Goal: Task Accomplishment & Management: Use online tool/utility

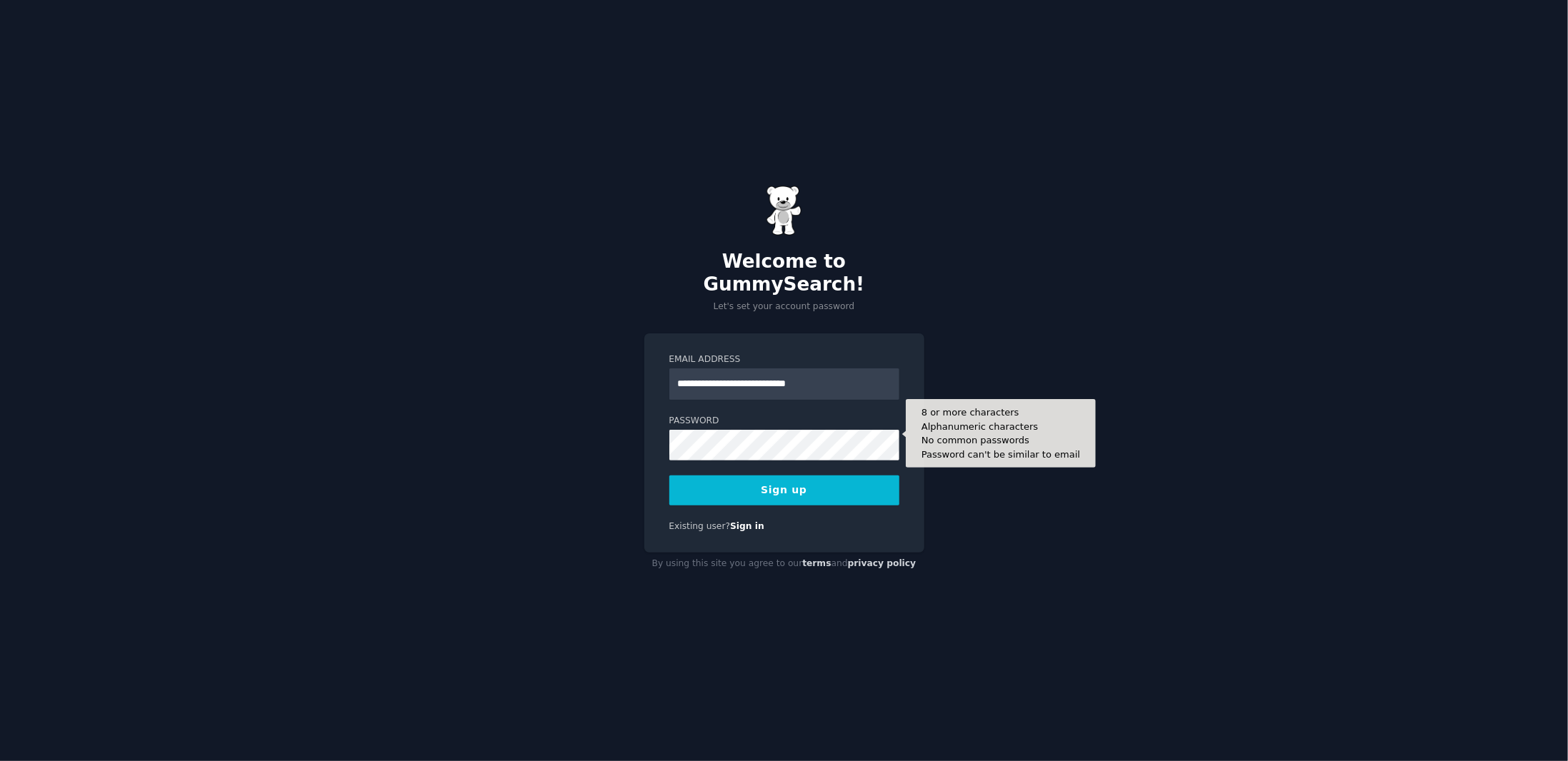
type input "**********"
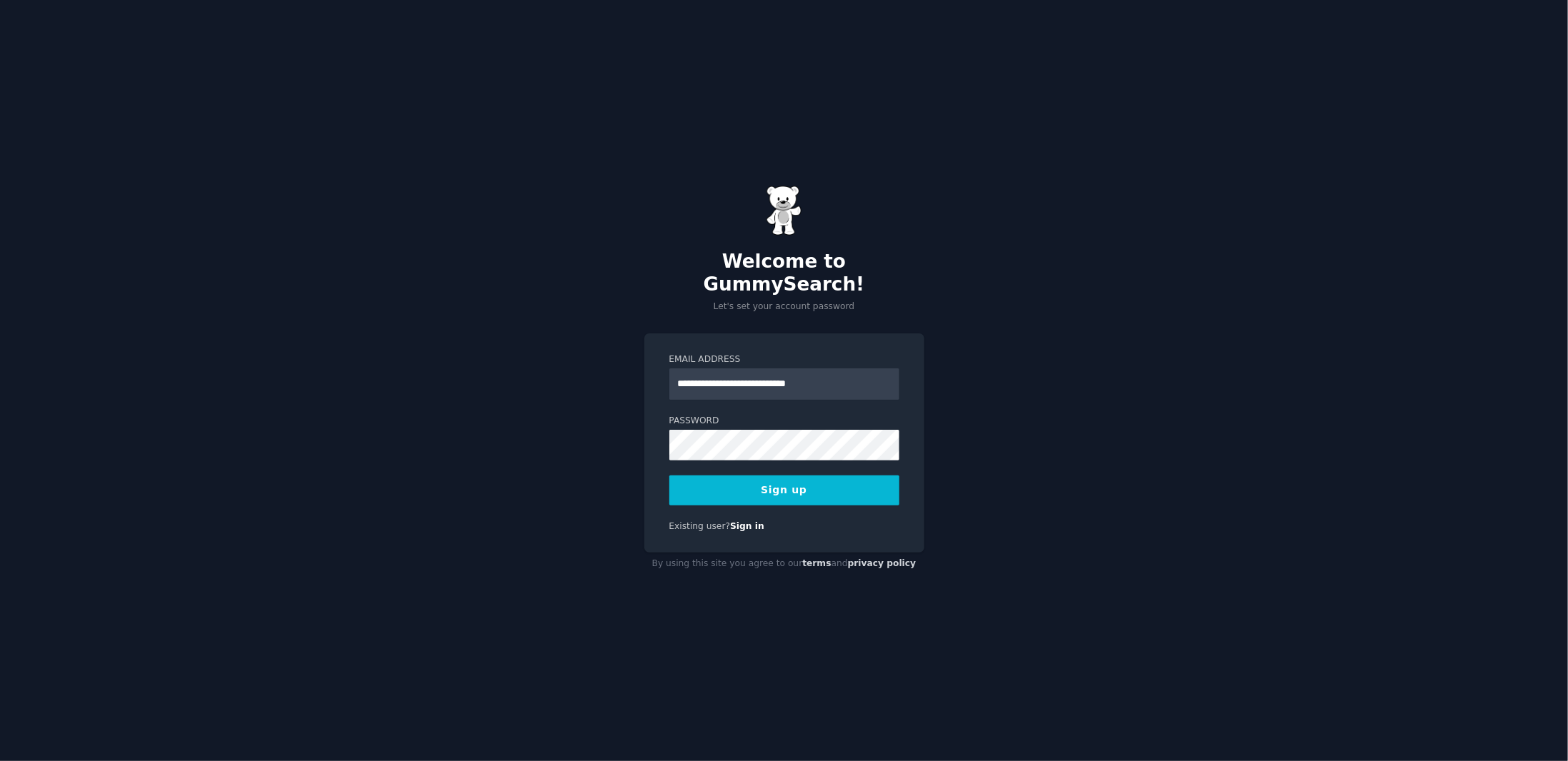
click at [780, 485] on button "Sign up" at bounding box center [785, 490] width 230 height 30
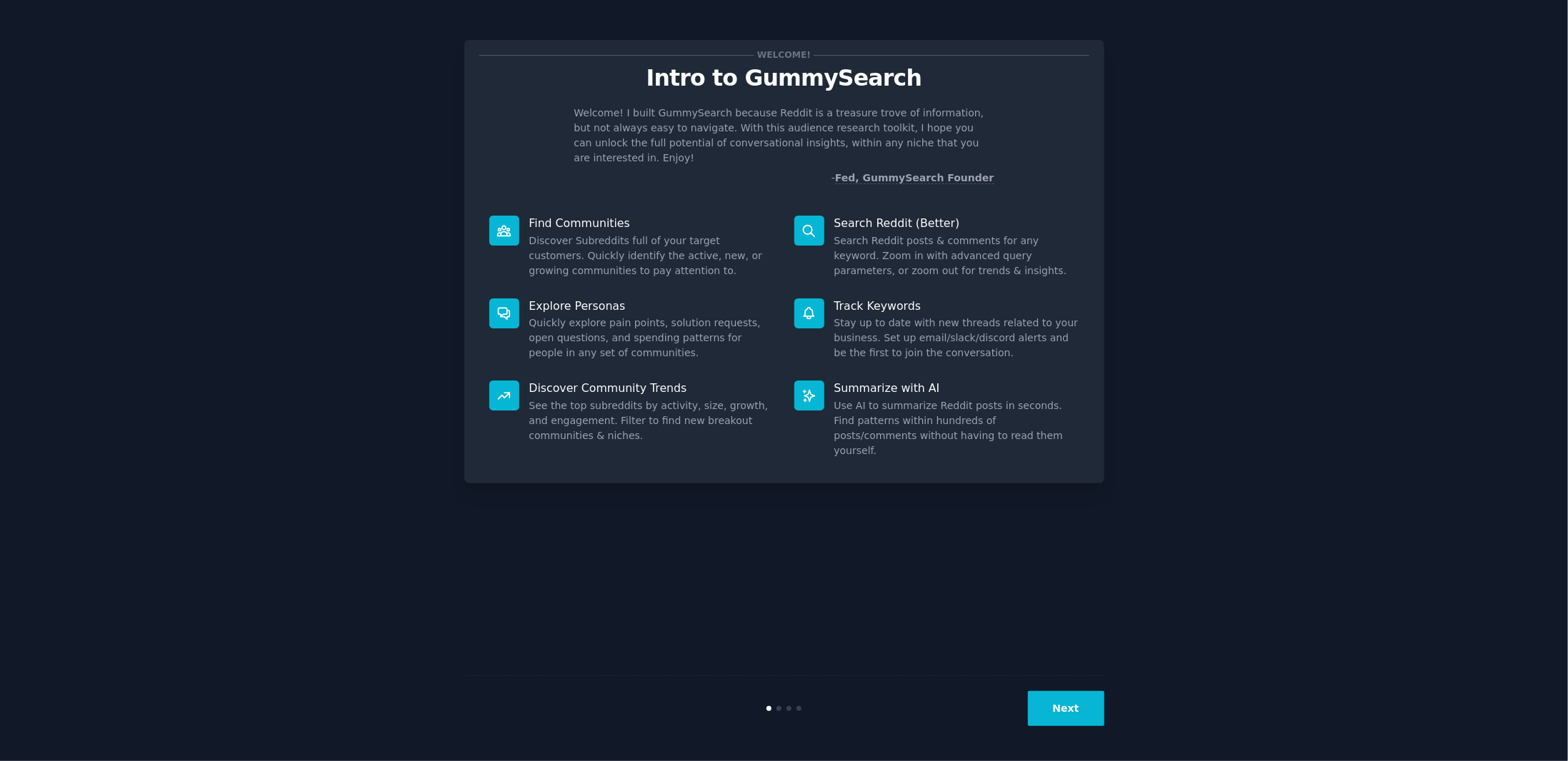
click at [815, 224] on icon at bounding box center [809, 231] width 15 height 15
click at [1075, 703] on button "Next" at bounding box center [1066, 709] width 77 height 35
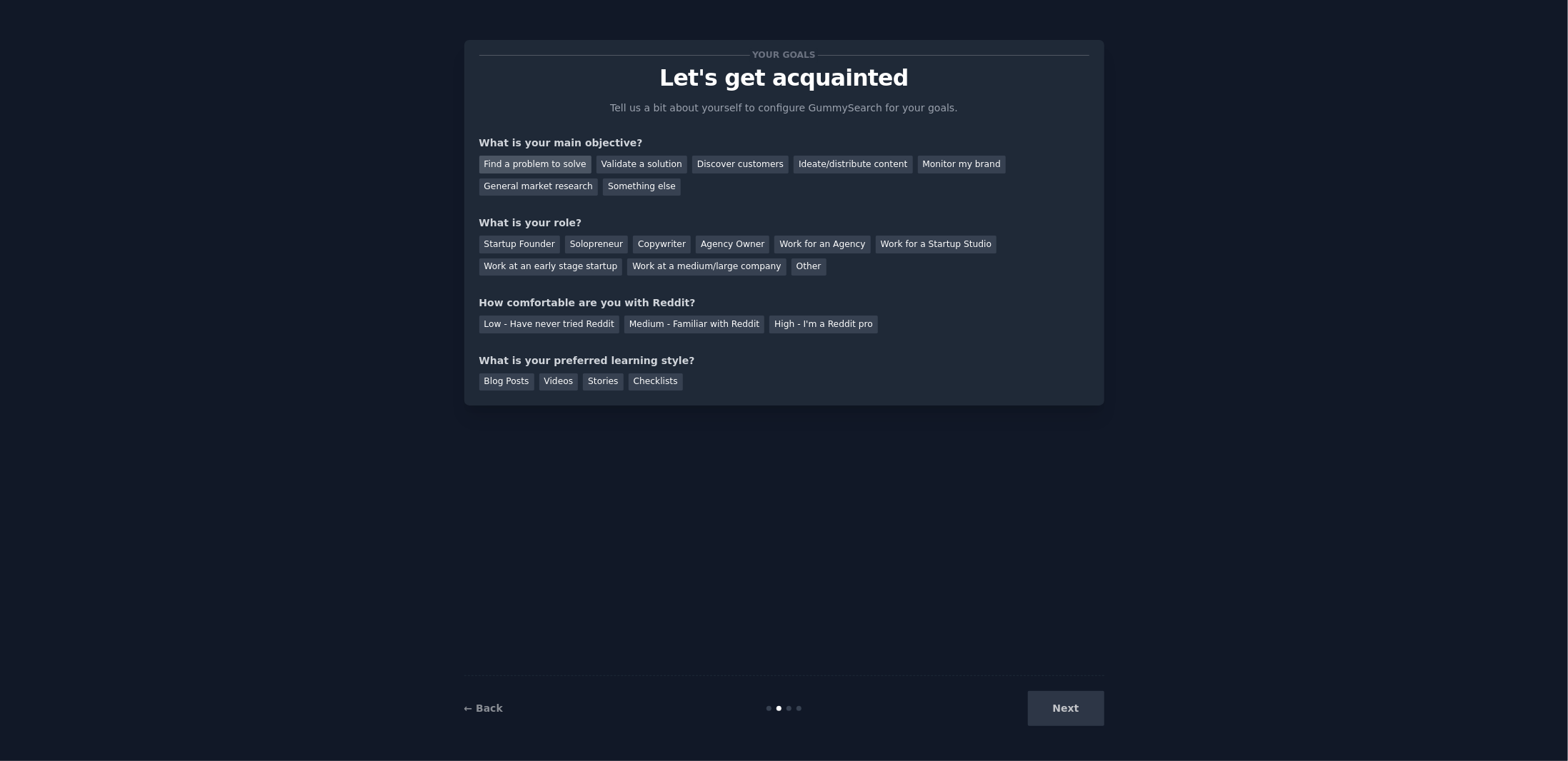
click at [503, 160] on div "Find a problem to solve" at bounding box center [535, 164] width 112 height 18
click at [635, 167] on div "Validate a solution" at bounding box center [642, 164] width 91 height 18
click at [536, 163] on div "Find a problem to solve" at bounding box center [535, 164] width 112 height 18
click at [588, 242] on div "Solopreneur" at bounding box center [596, 244] width 63 height 18
click at [668, 324] on div "Medium - Familiar with Reddit" at bounding box center [694, 325] width 140 height 18
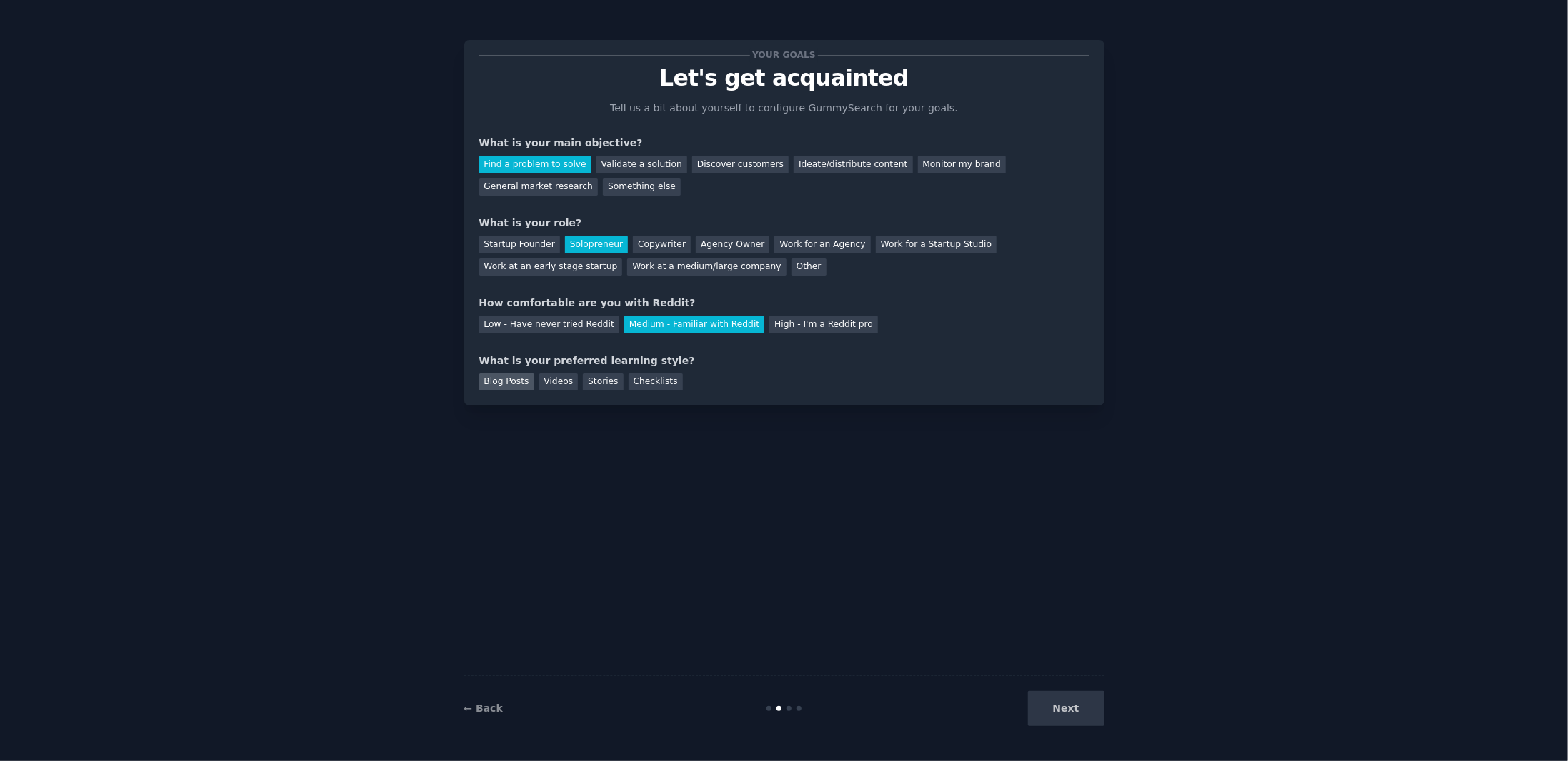
click at [516, 381] on div "Blog Posts" at bounding box center [507, 382] width 55 height 18
click at [1063, 701] on button "Next" at bounding box center [1066, 709] width 77 height 35
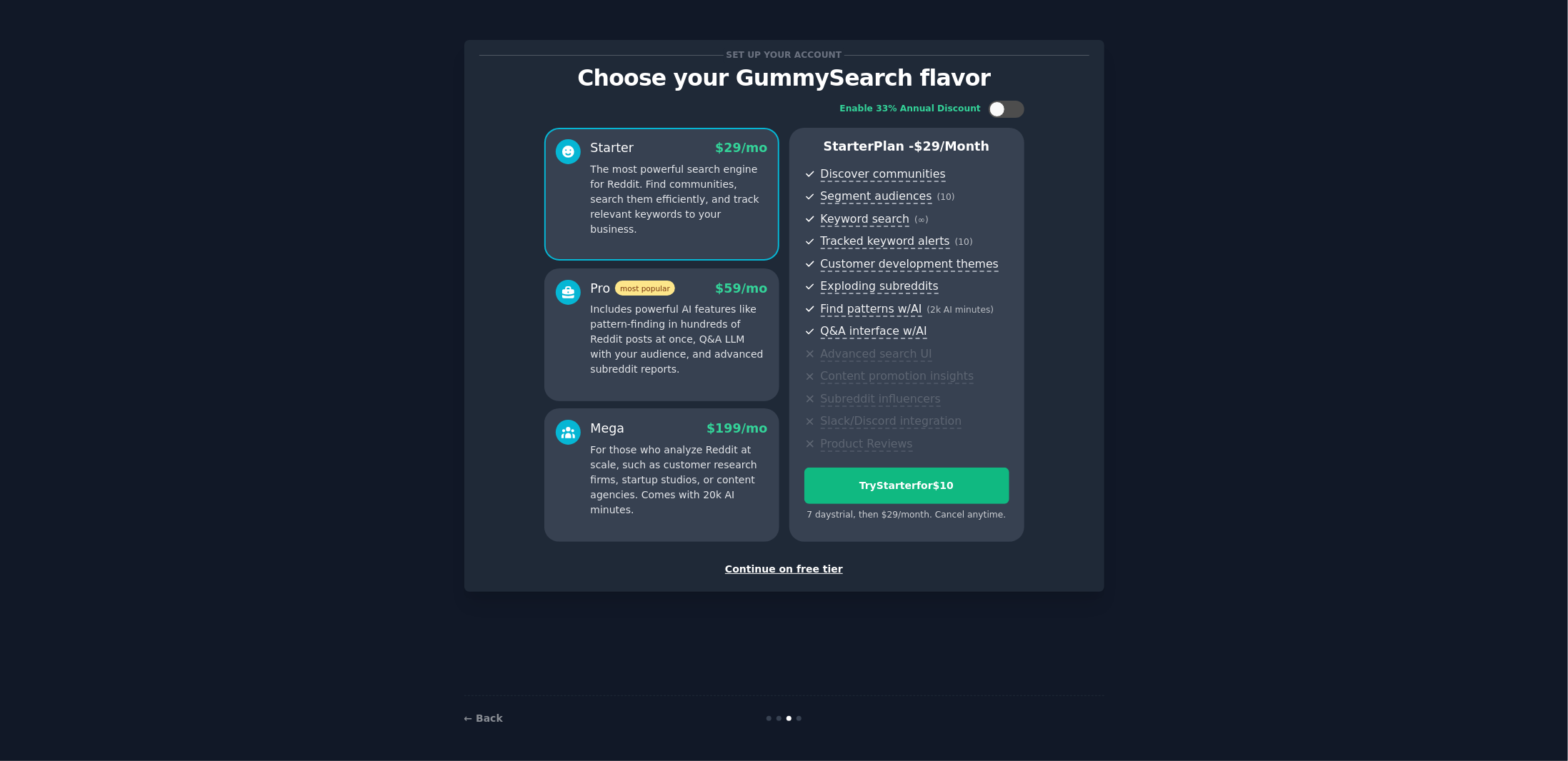
click at [790, 568] on div "Continue on free tier" at bounding box center [785, 569] width 610 height 15
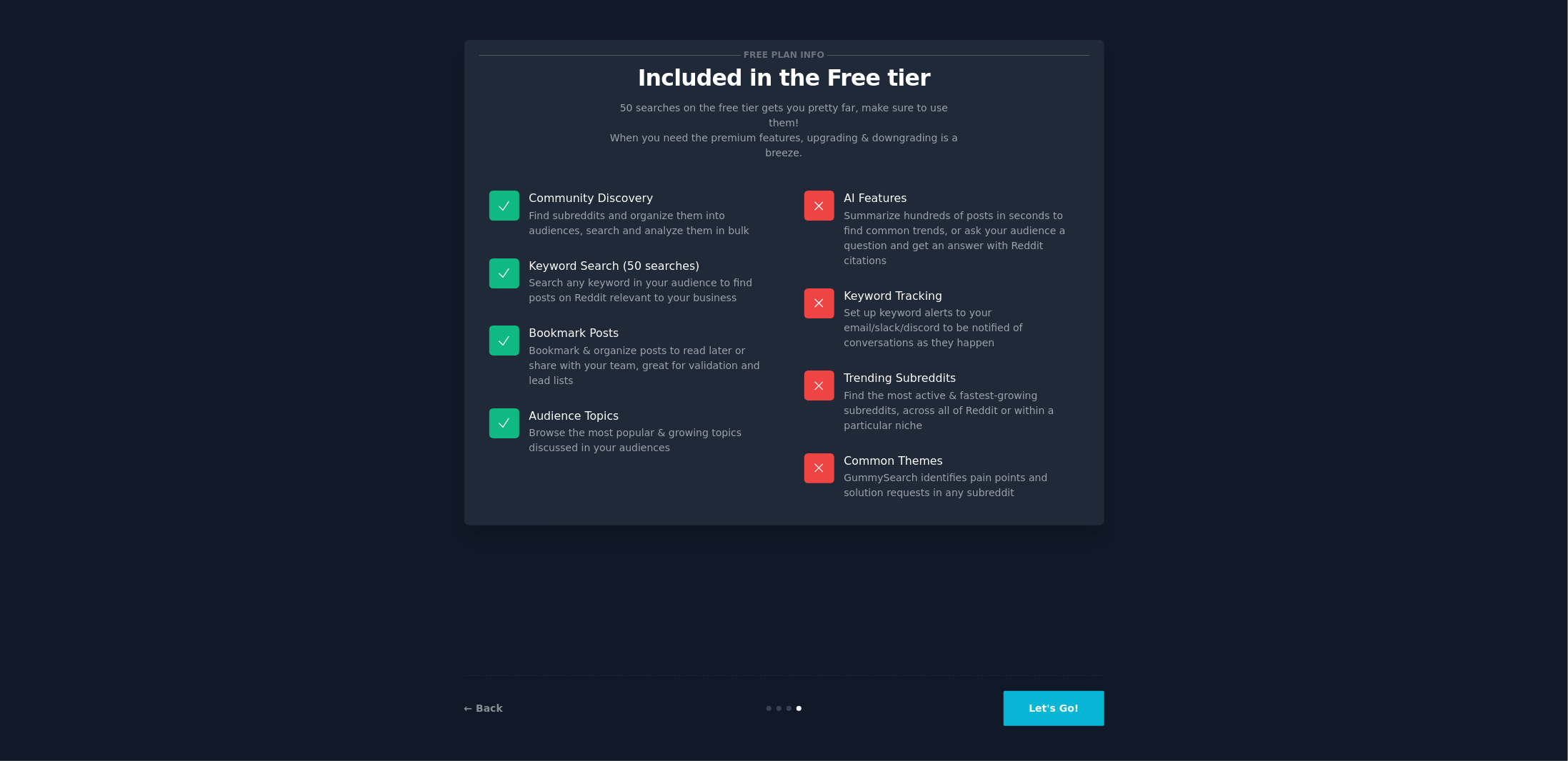
click at [1056, 712] on button "Let's Go!" at bounding box center [1054, 709] width 100 height 35
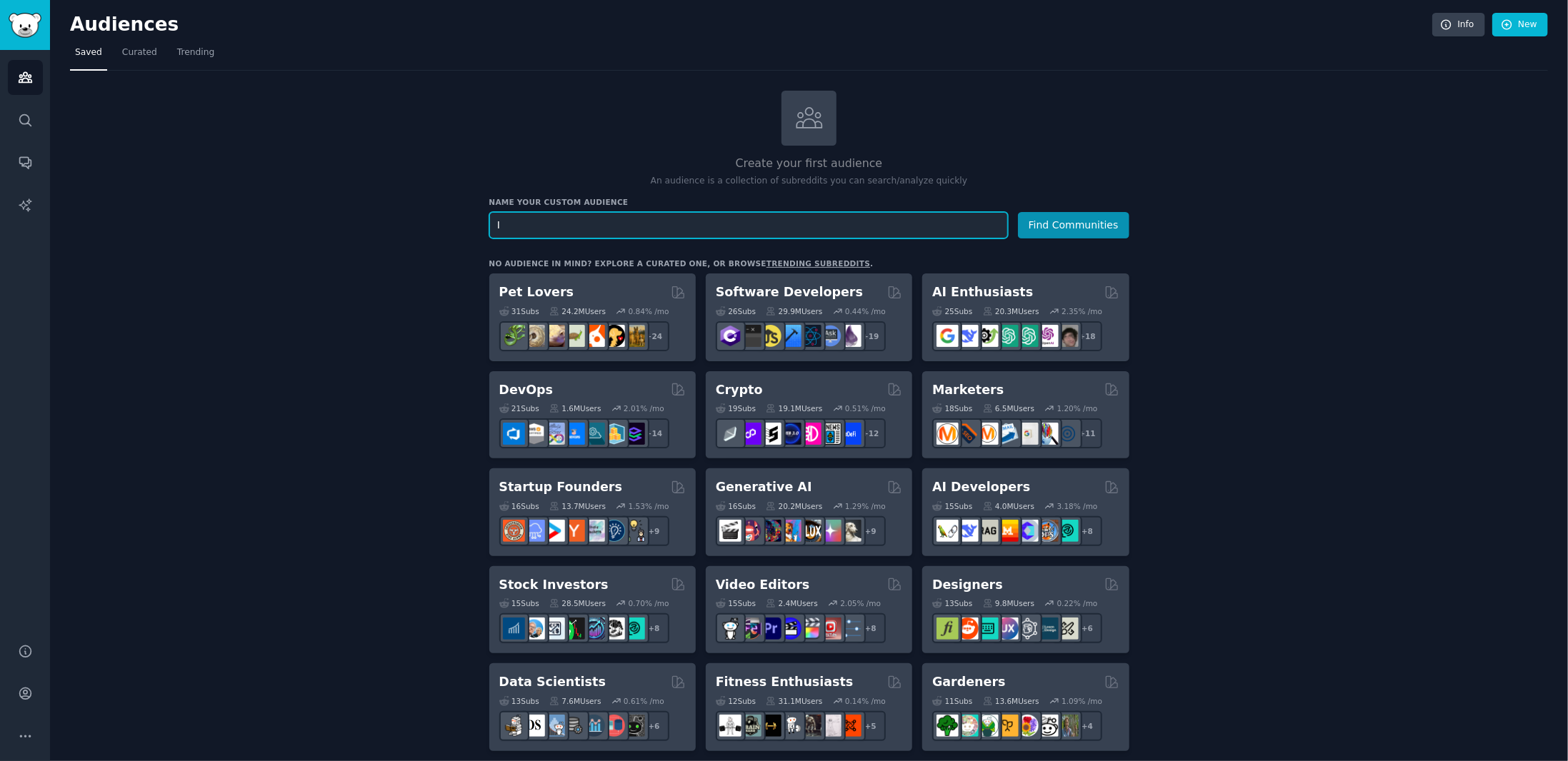
type input "I"
type input ""I hate" SaaS"
click at [1018, 212] on button "Find Communities" at bounding box center [1074, 225] width 111 height 27
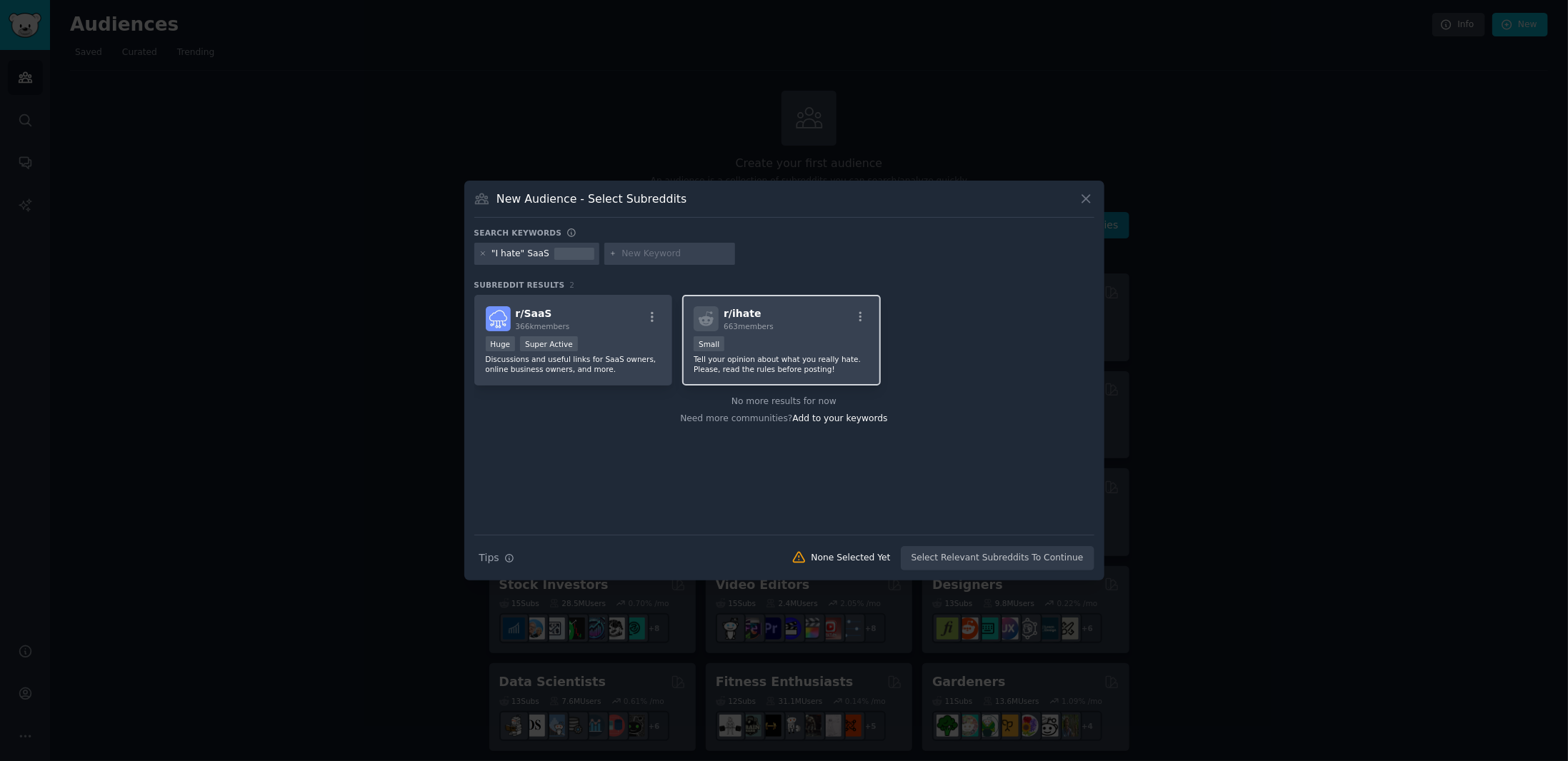
click at [785, 361] on p "Tell your opinion about what you really hate. Please, read the rules before pos…" at bounding box center [782, 364] width 176 height 20
click at [1090, 199] on icon at bounding box center [1086, 199] width 15 height 15
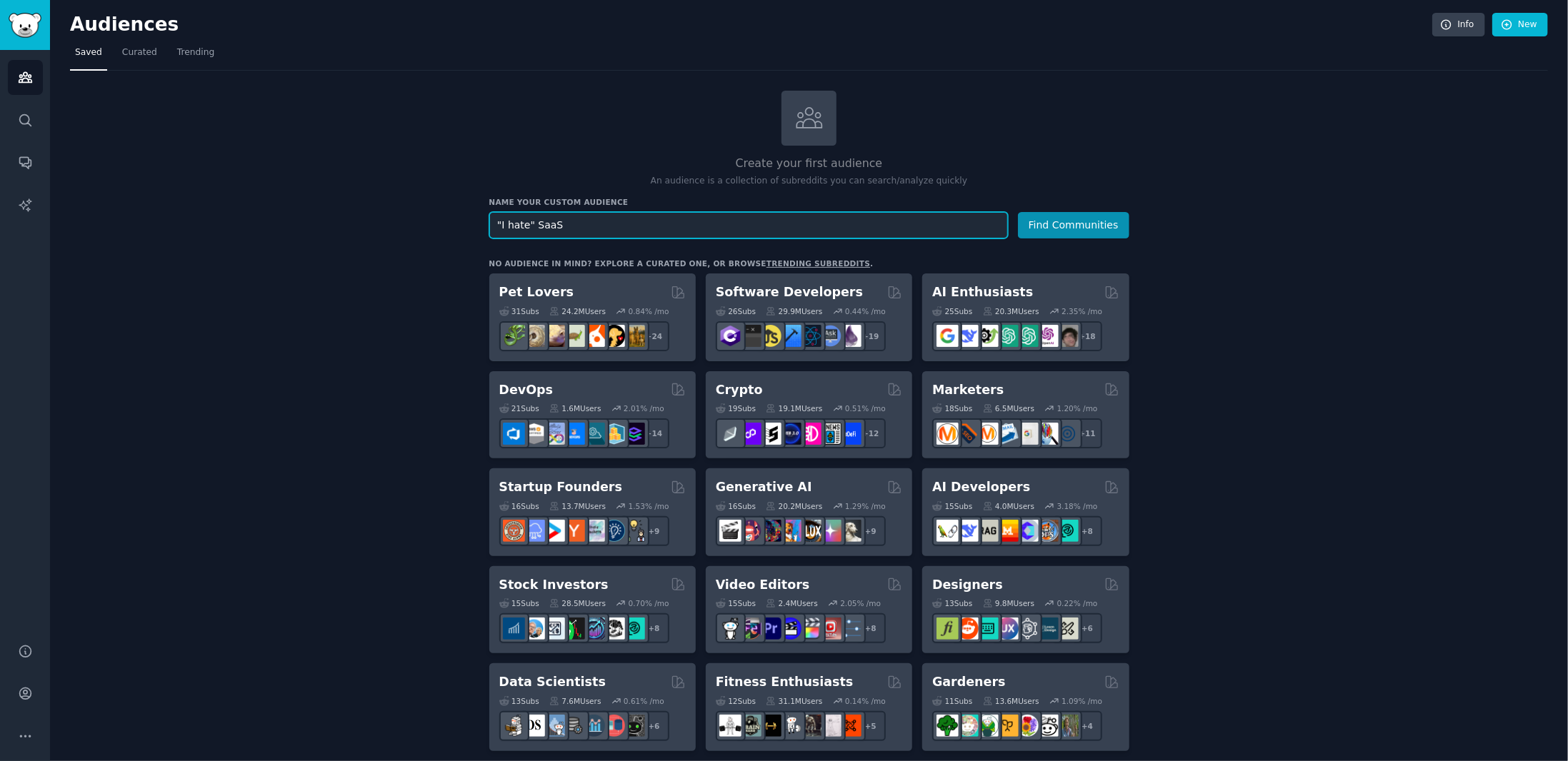
drag, startPoint x: 579, startPoint y: 222, endPoint x: 406, endPoint y: 236, distance: 173.6
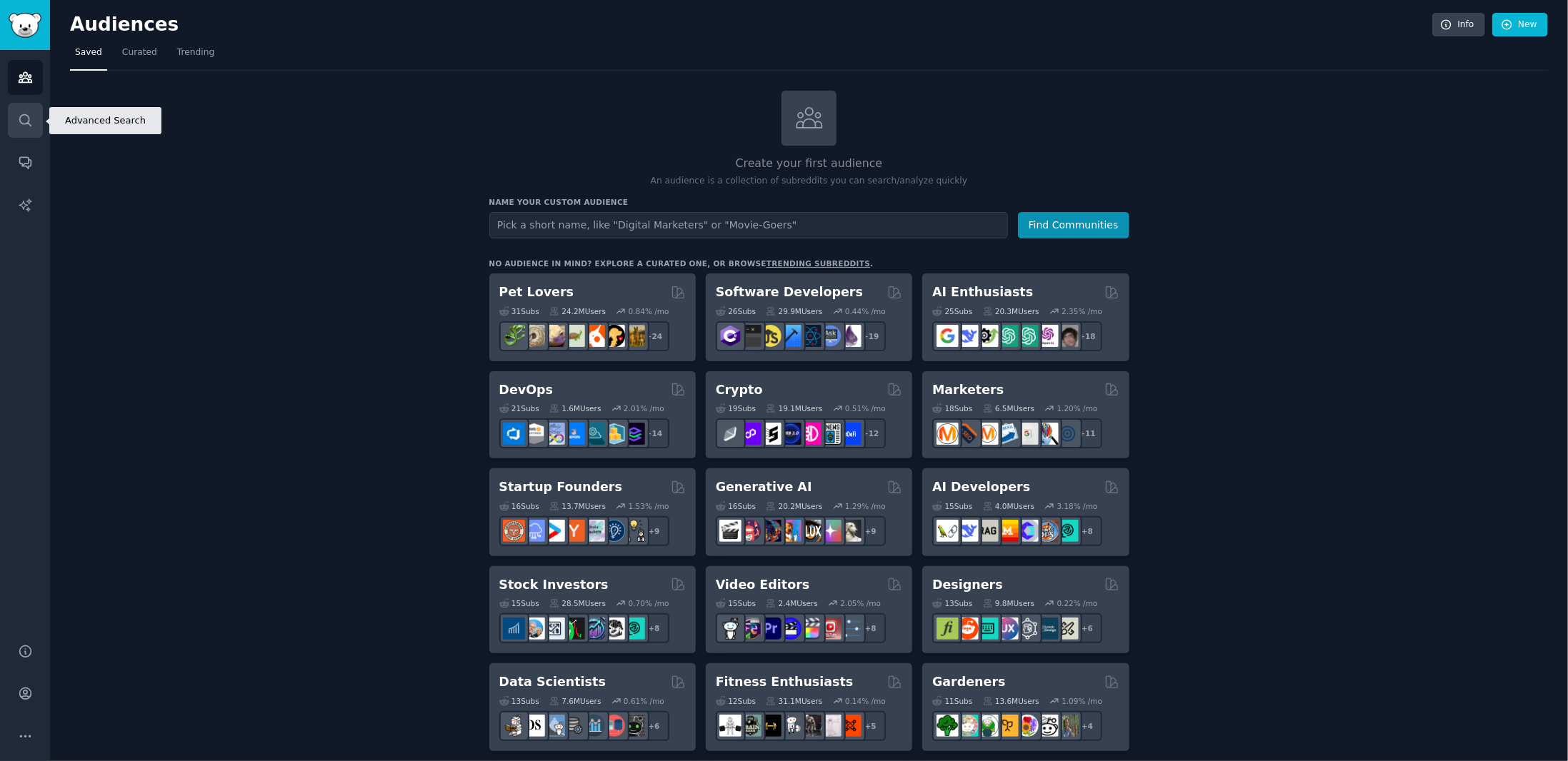
click at [27, 119] on icon "Sidebar" at bounding box center [25, 120] width 15 height 15
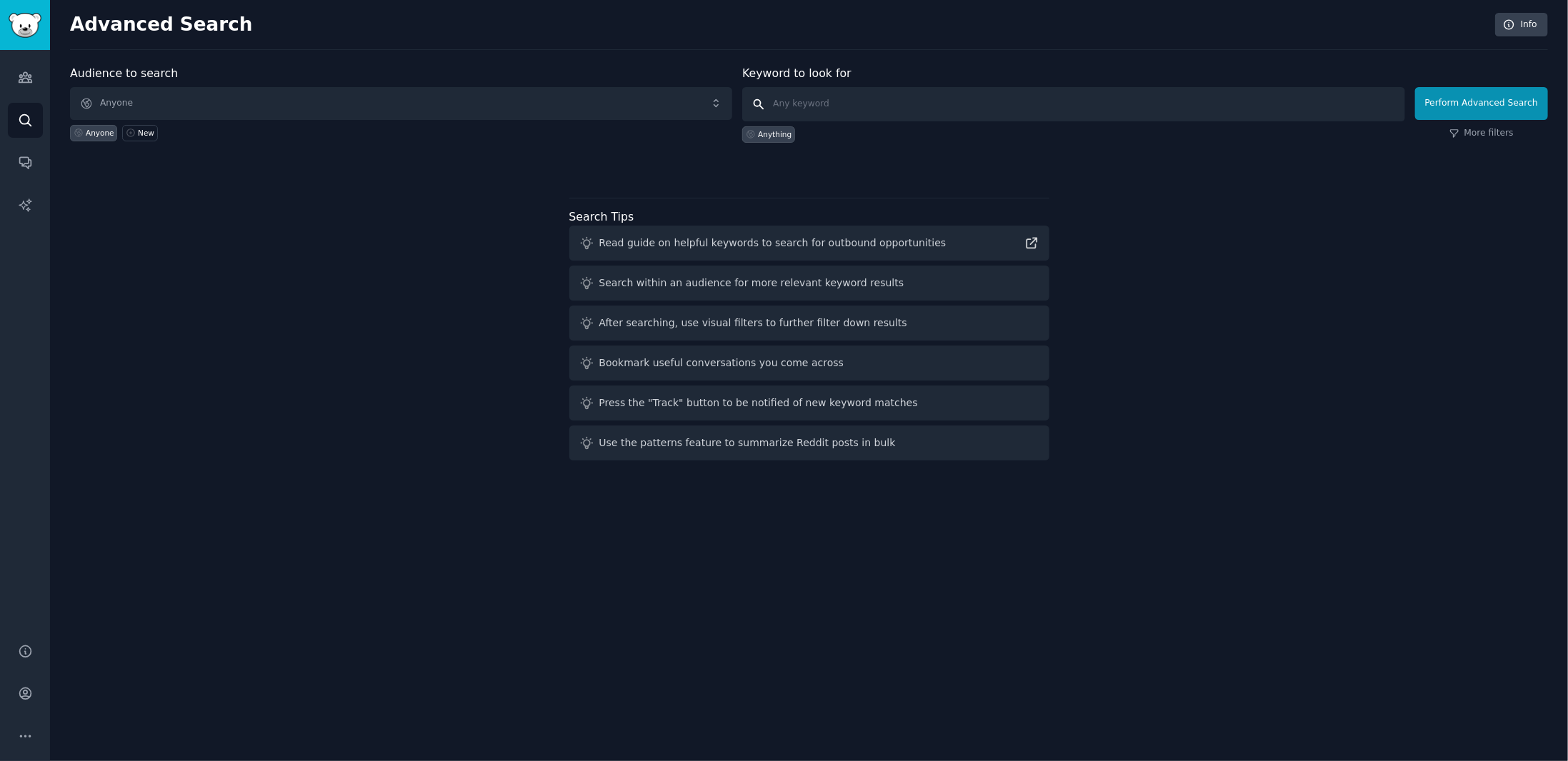
click at [807, 106] on input "text" at bounding box center [1074, 104] width 662 height 34
type input "I"
type input ""I hate" SaaS"
click button "Perform Advanced Search" at bounding box center [1482, 103] width 133 height 33
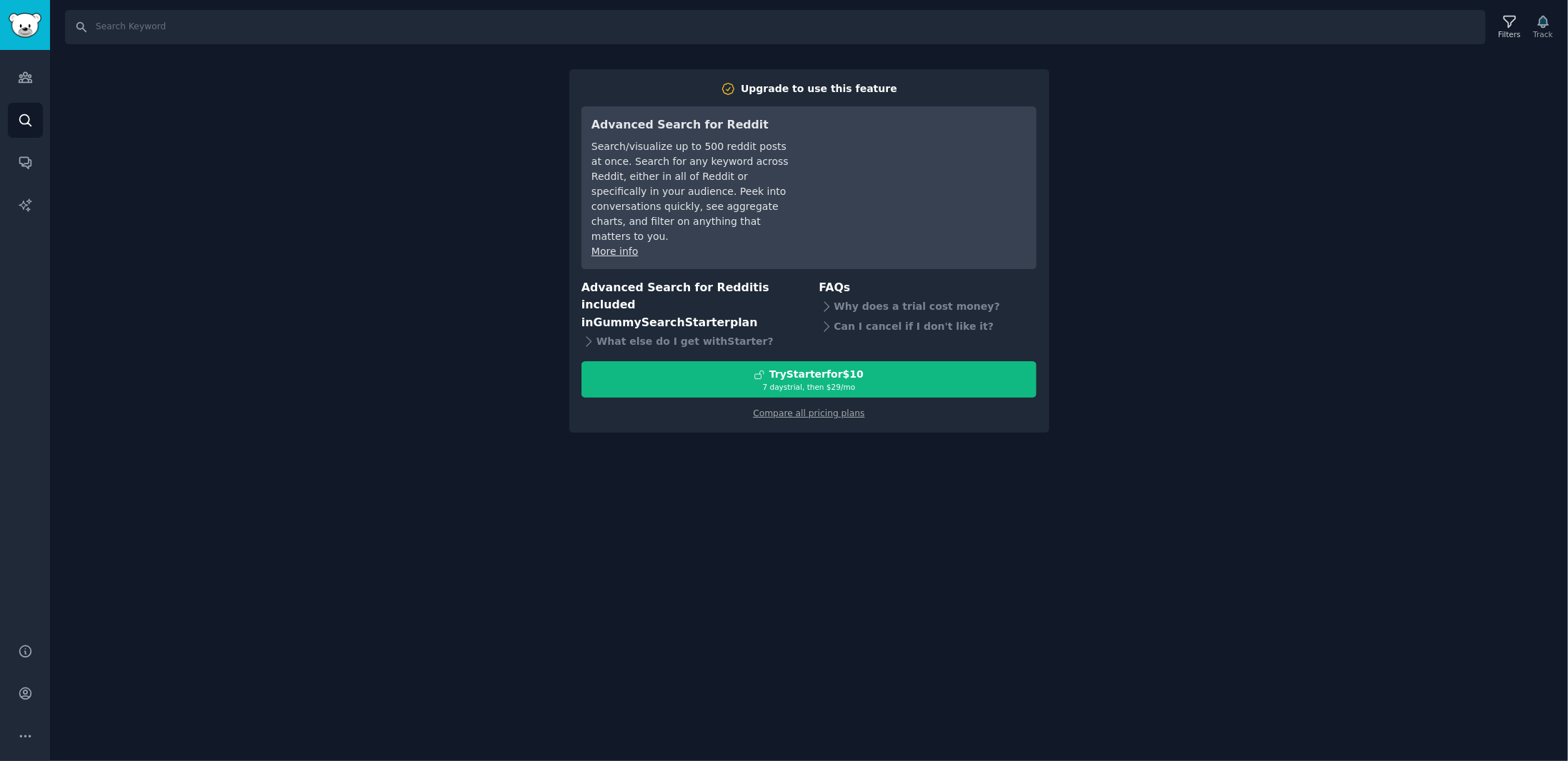
click at [480, 248] on div "Search Filters Track Upgrade to use this feature Advanced Search for Reddit Sea…" at bounding box center [809, 380] width 1518 height 761
click at [1389, 138] on div "Search Filters Track Upgrade to use this feature Advanced Search for Reddit Sea…" at bounding box center [809, 380] width 1518 height 761
click at [26, 123] on icon "Sidebar" at bounding box center [25, 120] width 15 height 15
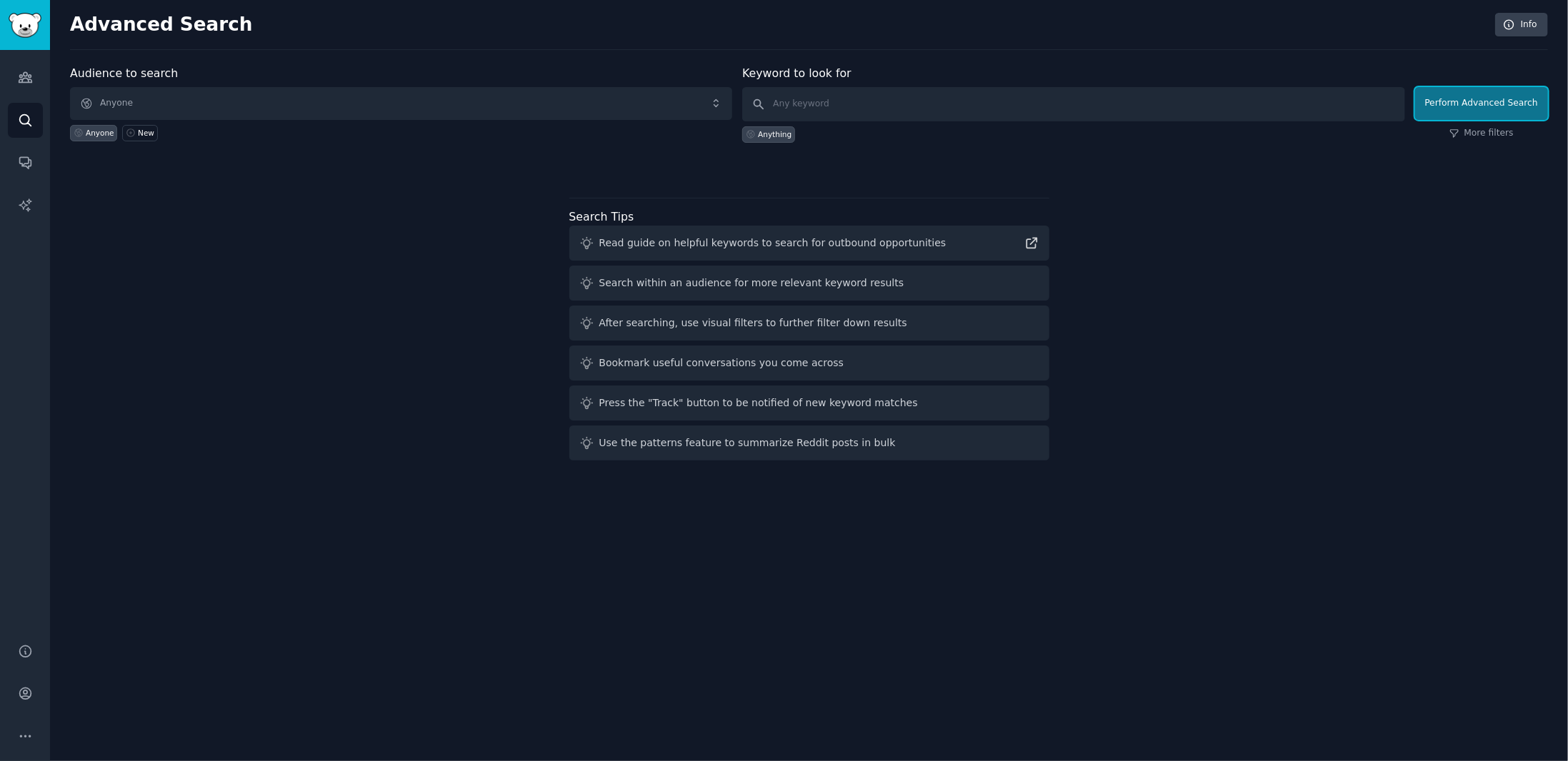
click at [1524, 99] on button "Perform Advanced Search" at bounding box center [1482, 103] width 133 height 33
